Goal: Information Seeking & Learning: Learn about a topic

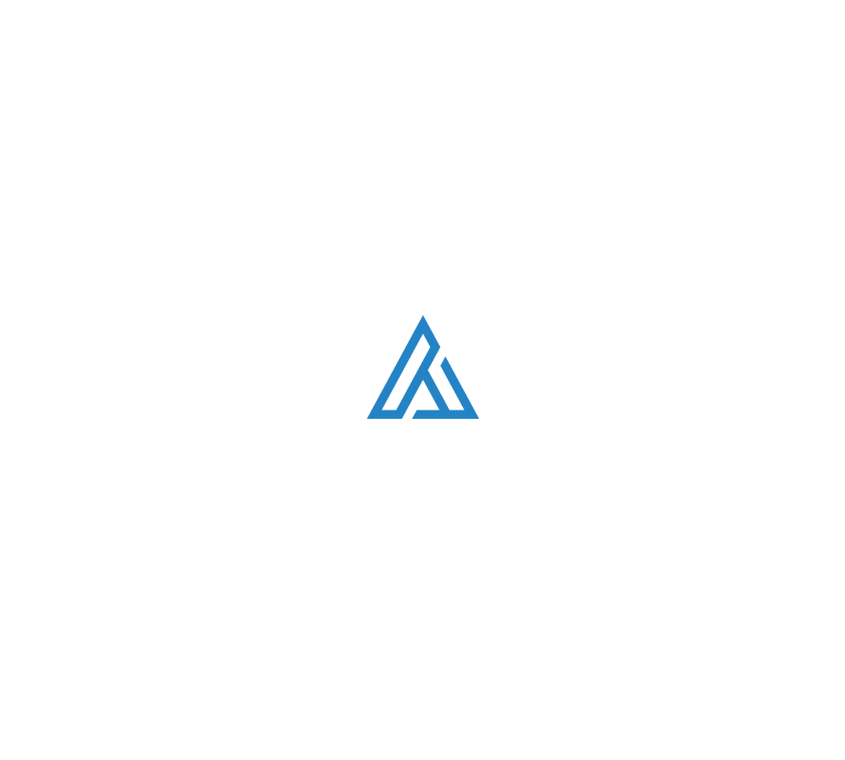
scroll to position [1033, 0]
